Goal: Navigation & Orientation: Understand site structure

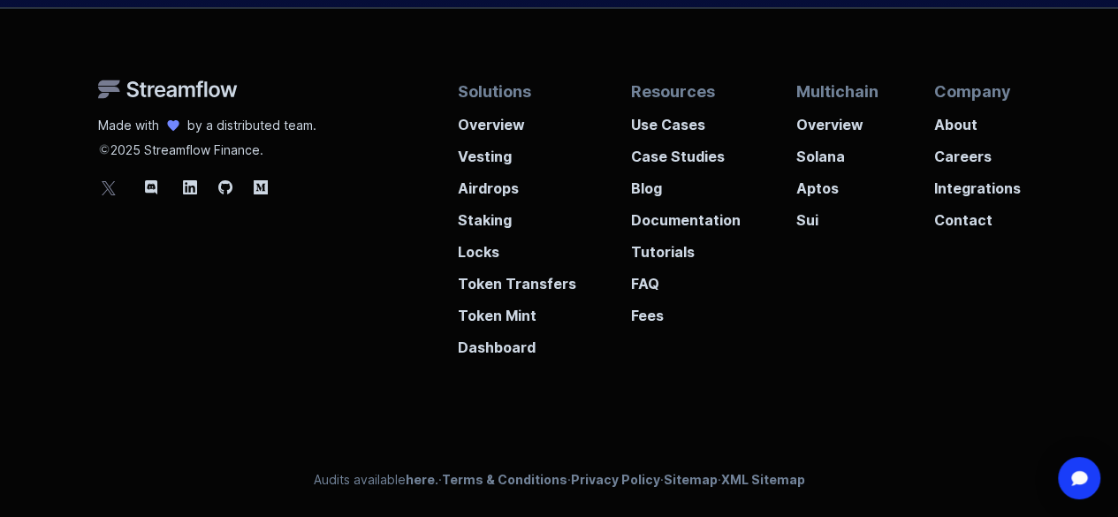
scroll to position [6770, 0]
click at [974, 125] on p "About" at bounding box center [977, 119] width 87 height 32
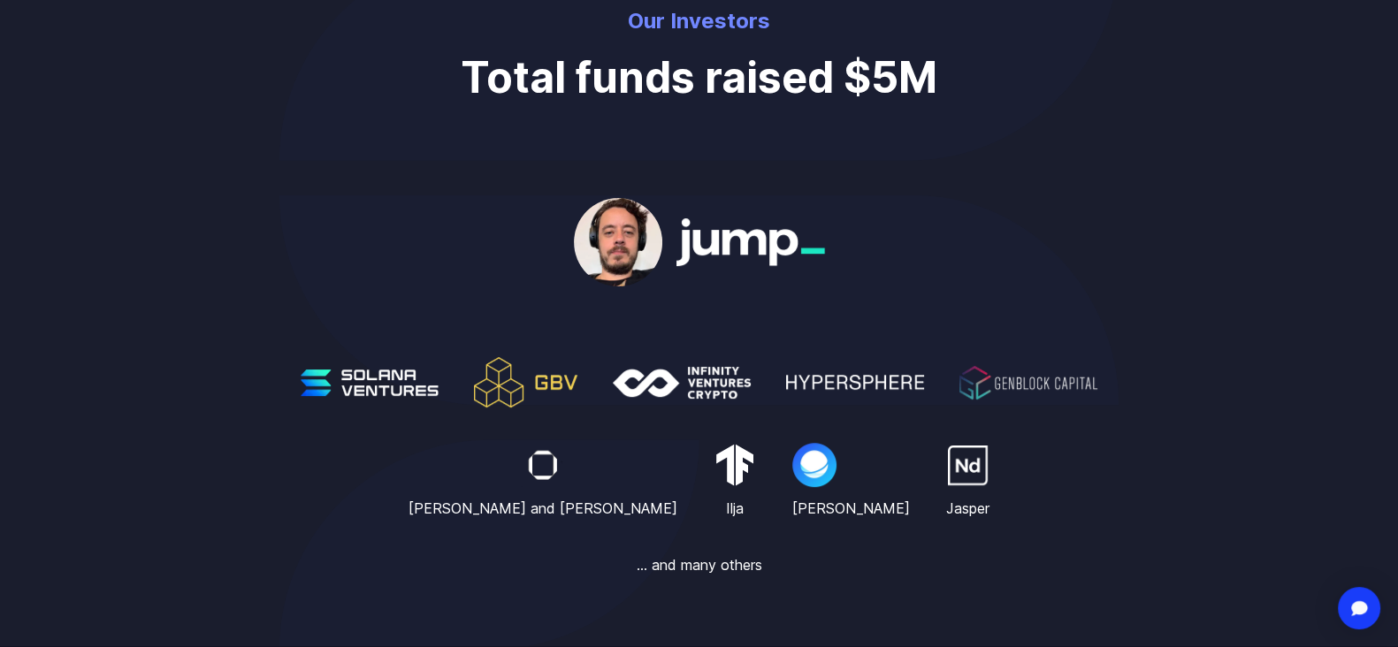
scroll to position [663, 0]
click at [659, 384] on img at bounding box center [682, 382] width 138 height 32
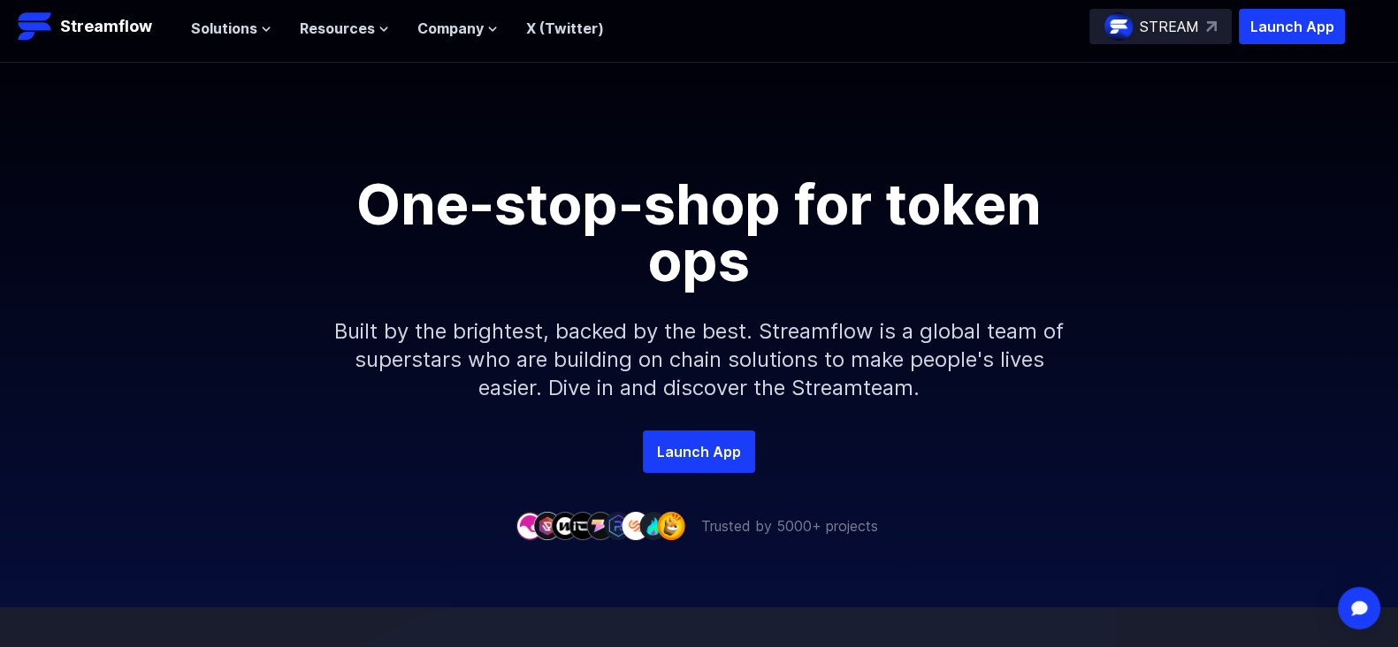
scroll to position [0, 0]
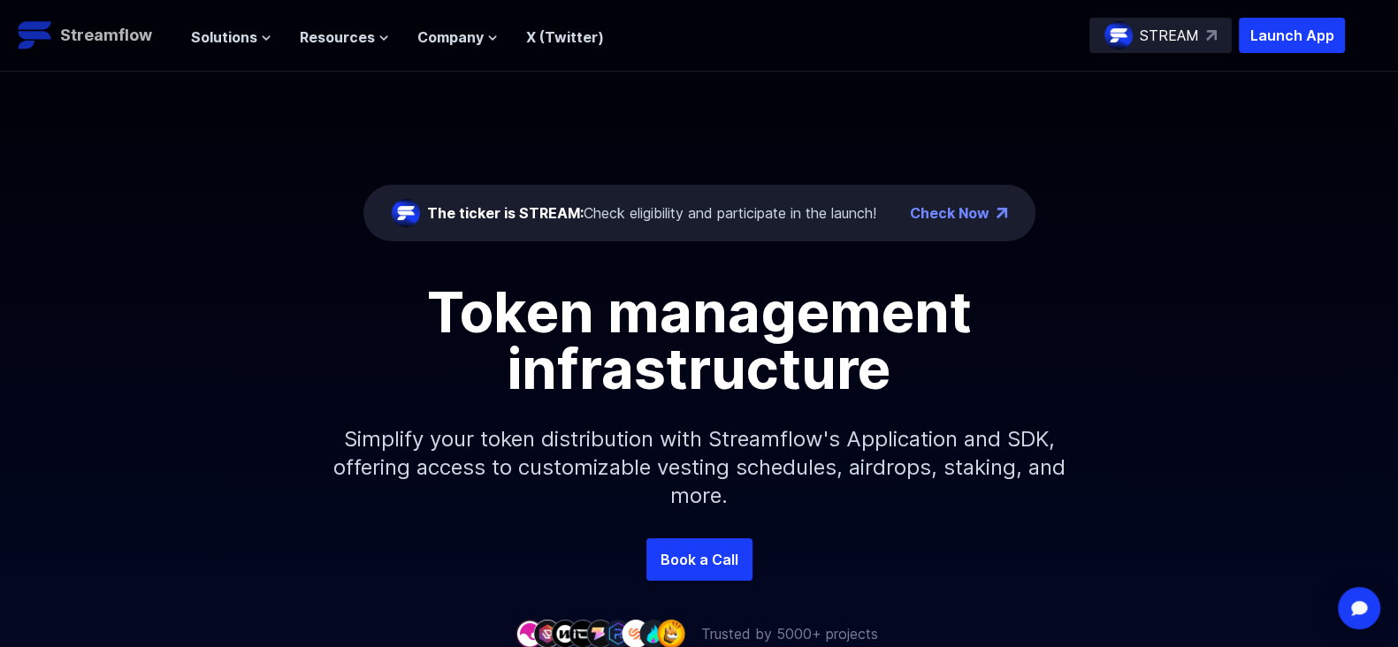
click at [90, 37] on p "Streamflow" at bounding box center [106, 35] width 92 height 25
